Goal: Task Accomplishment & Management: Use online tool/utility

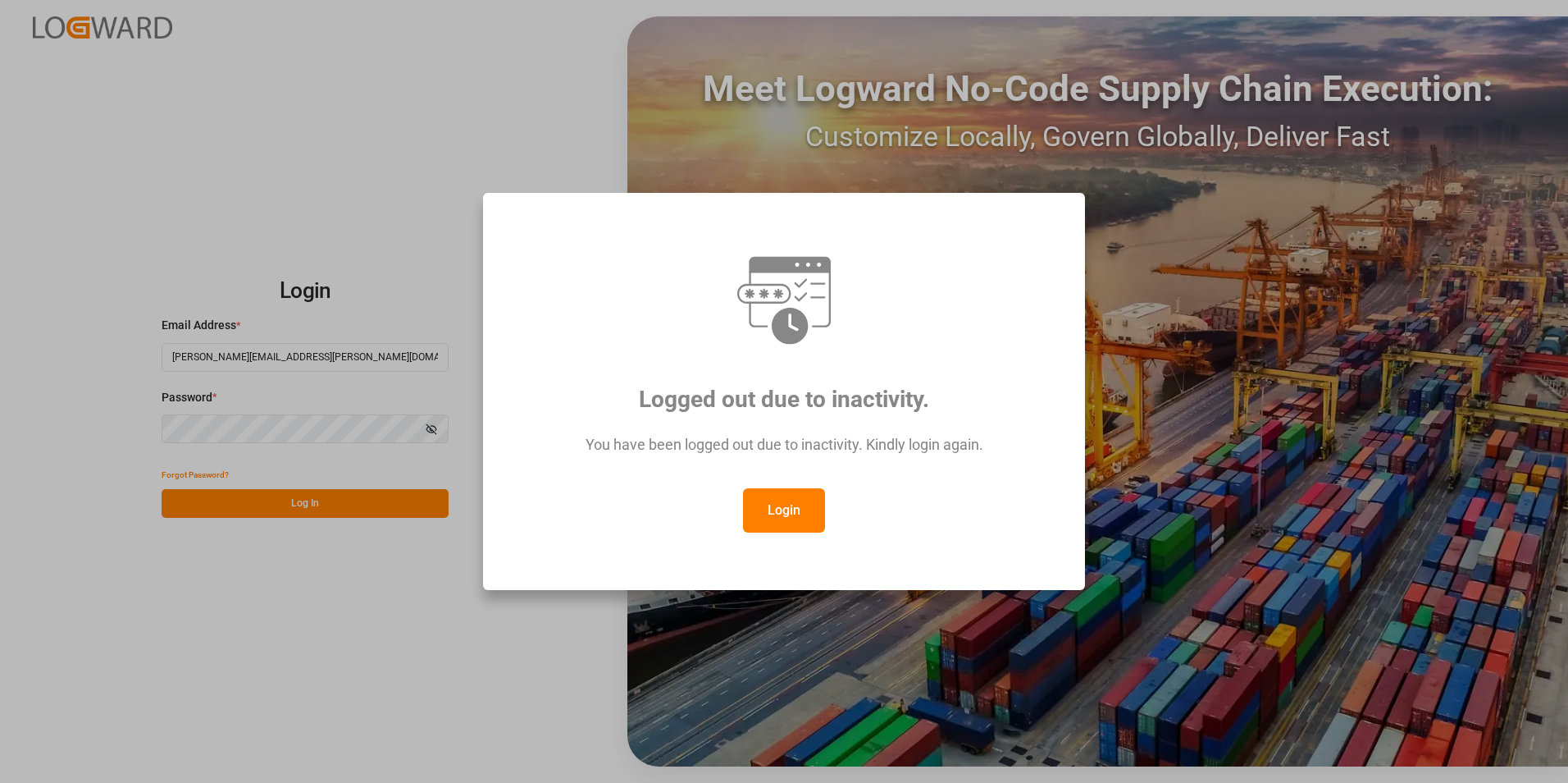
click at [801, 513] on button "Login" at bounding box center [784, 510] width 82 height 44
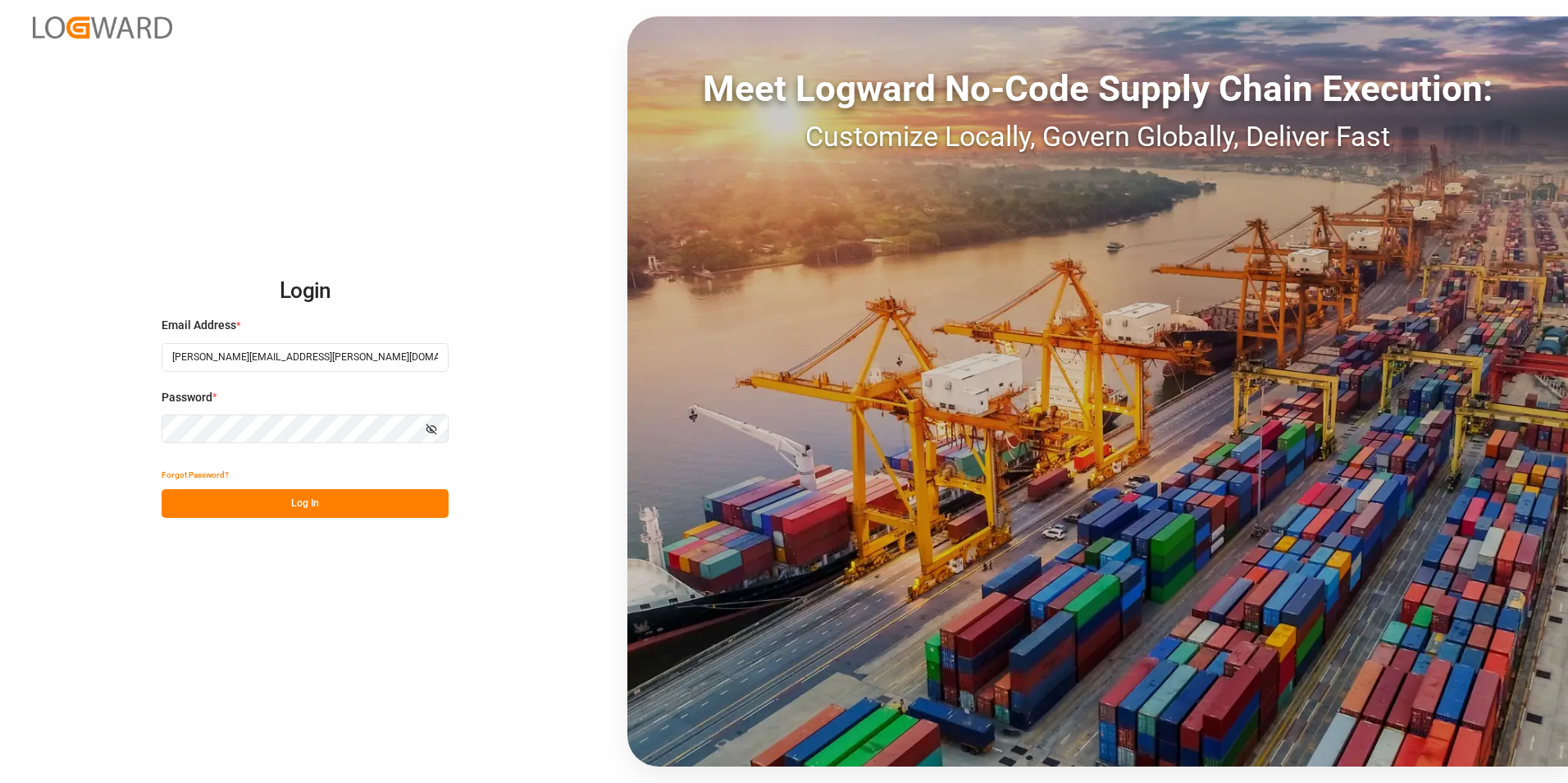
click at [314, 509] on button "Log In" at bounding box center [305, 503] width 287 height 29
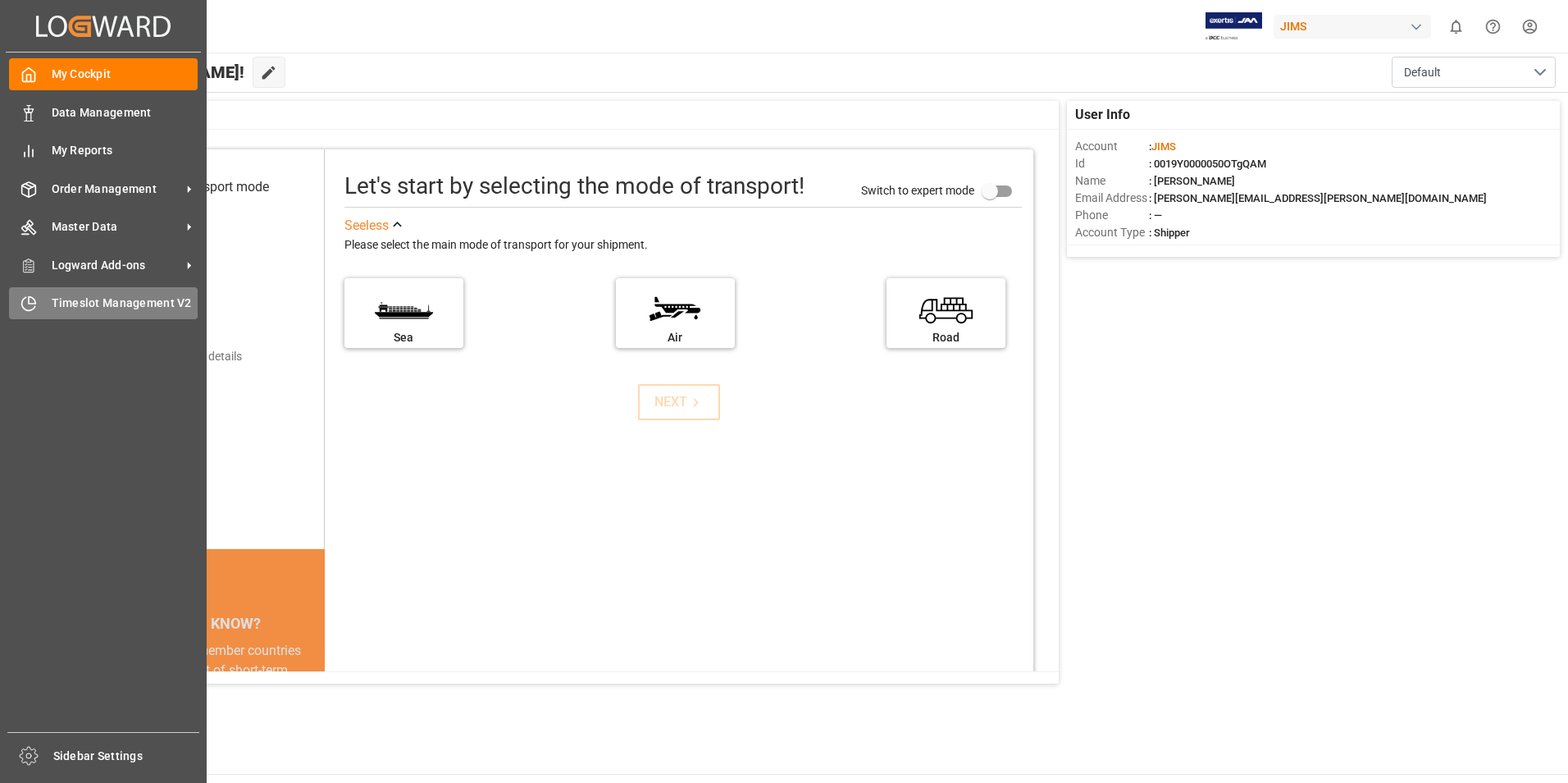
click at [81, 310] on span "Timeslot Management V2" at bounding box center [125, 303] width 147 height 17
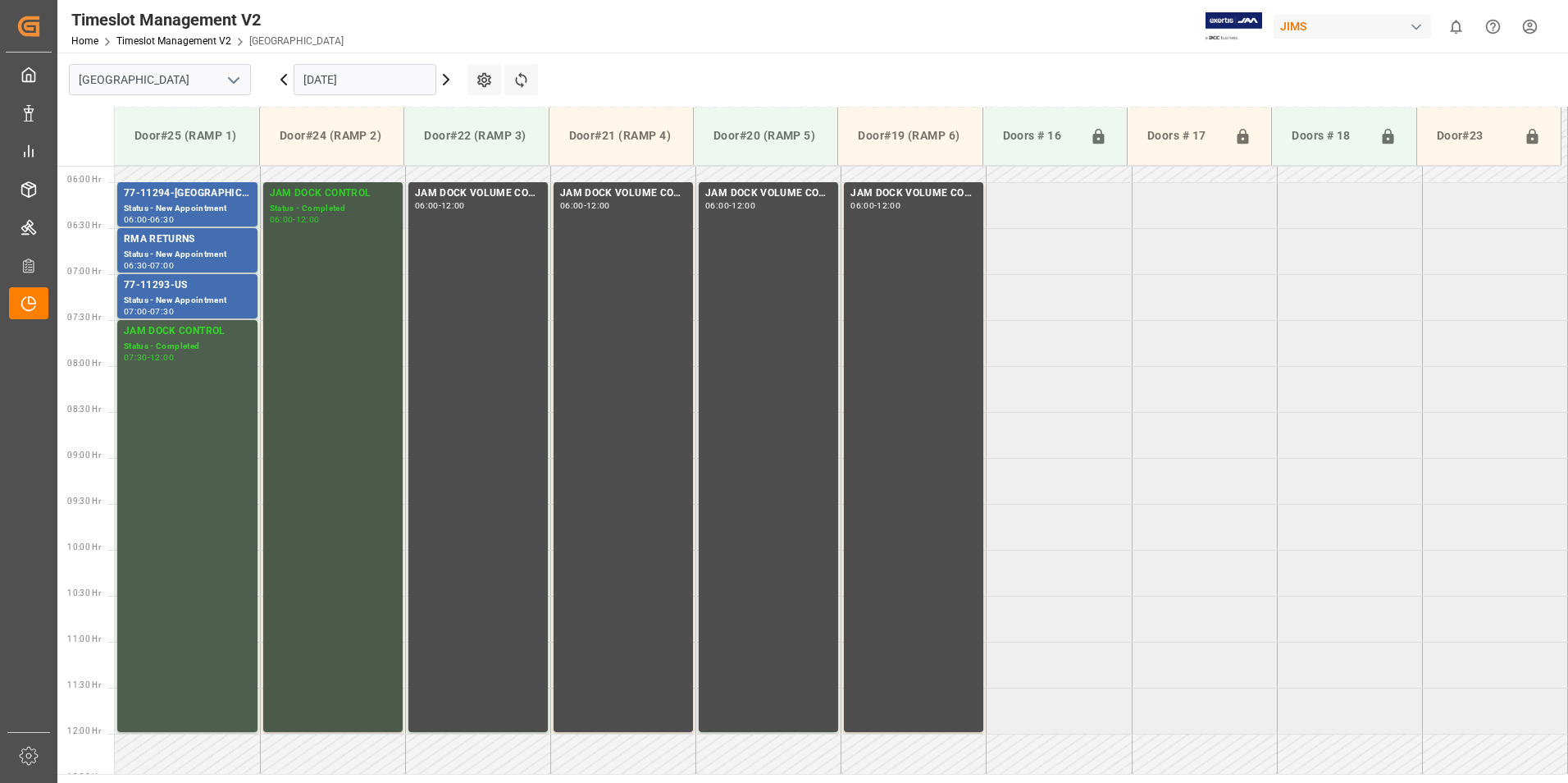
scroll to position [388, 0]
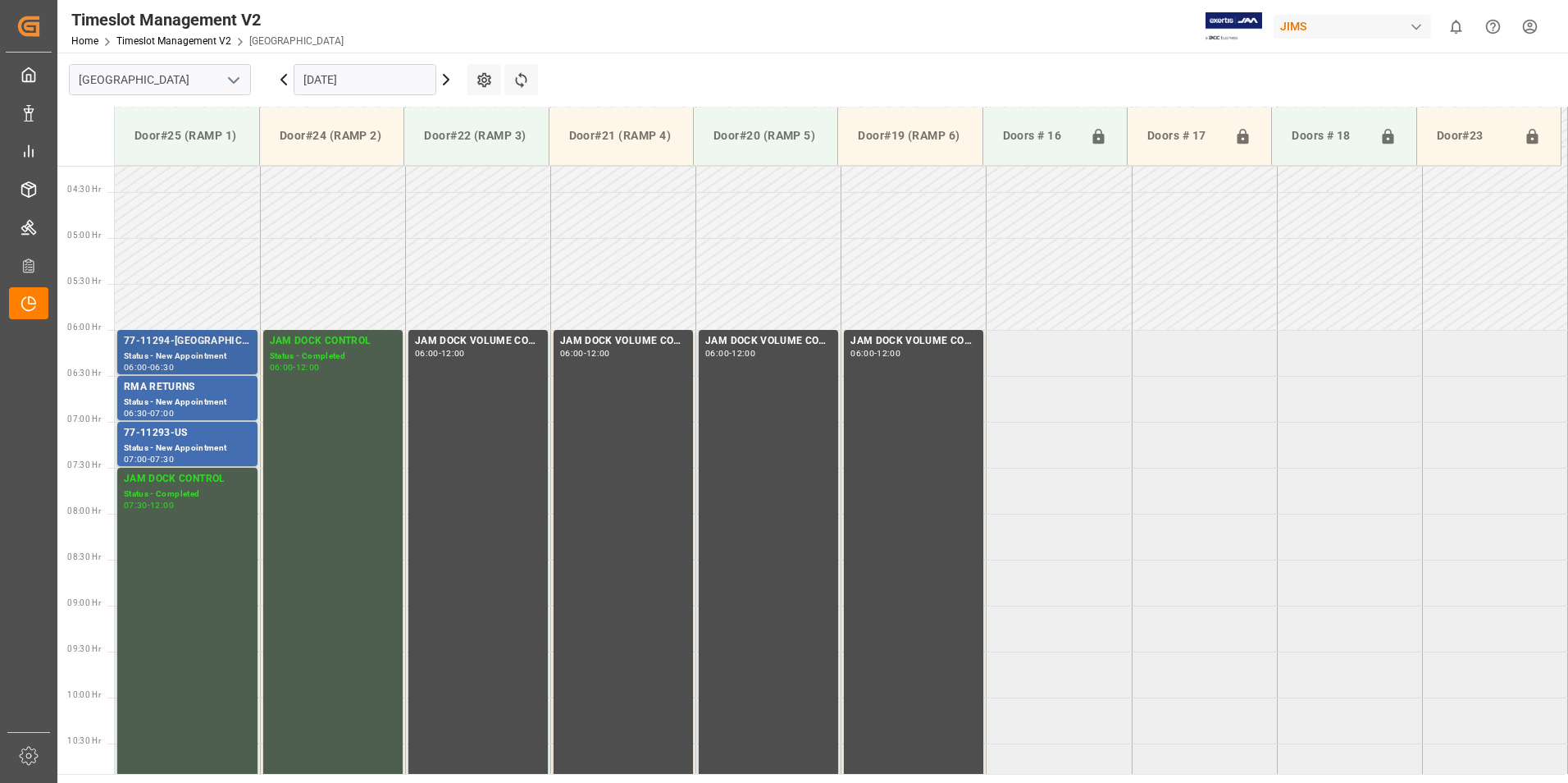
click at [164, 354] on div "Status - New Appointment" at bounding box center [187, 357] width 127 height 14
click at [177, 448] on div "Status - New Appointment" at bounding box center [187, 448] width 127 height 14
